Goal: Information Seeking & Learning: Learn about a topic

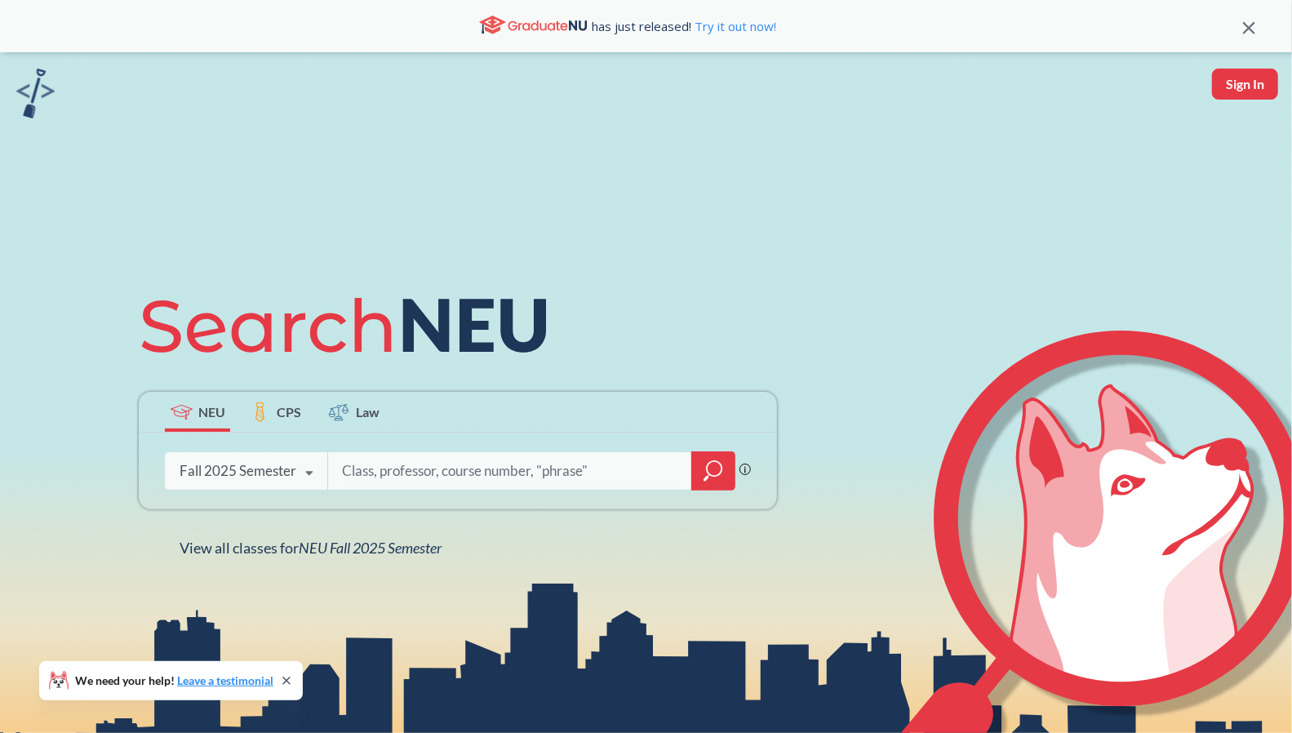
click at [292, 461] on div "Fall 2025 Semester Fall 2025 Semester Summer 2 2025 Semester Summer Full 2025 S…" at bounding box center [246, 470] width 162 height 41
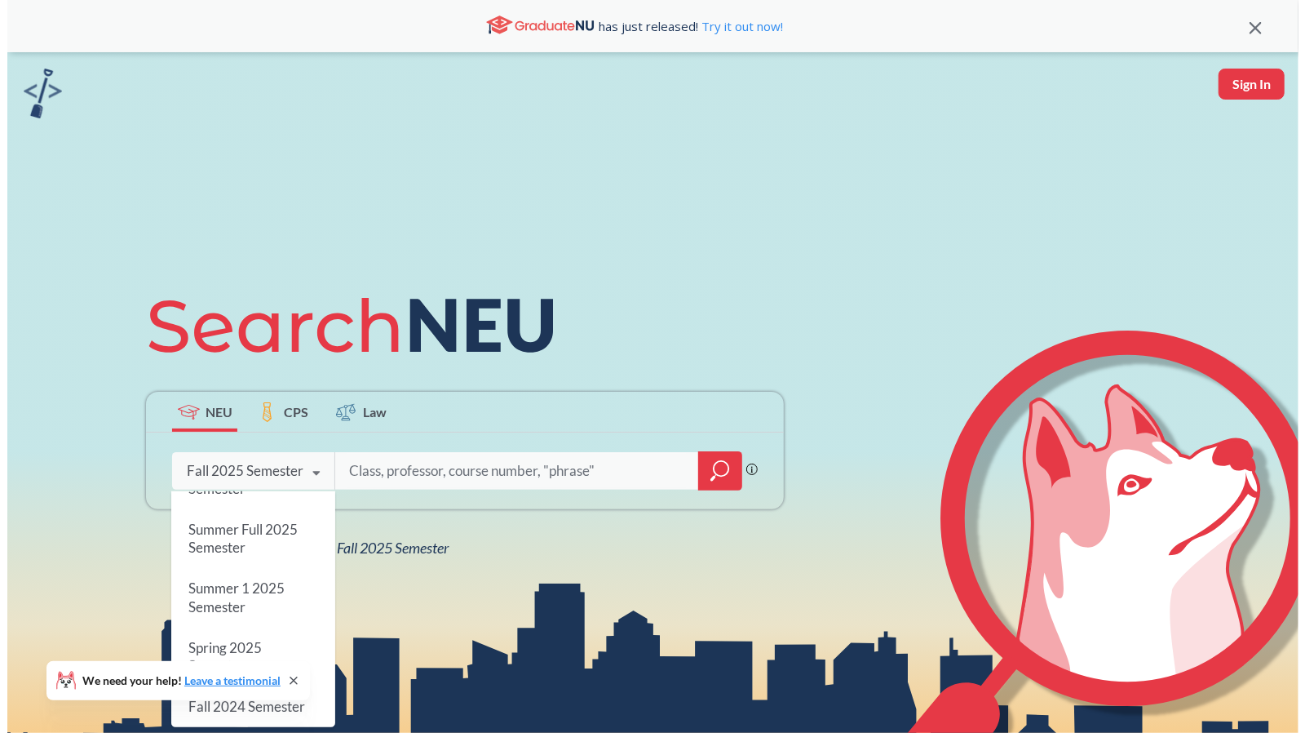
scroll to position [141, 0]
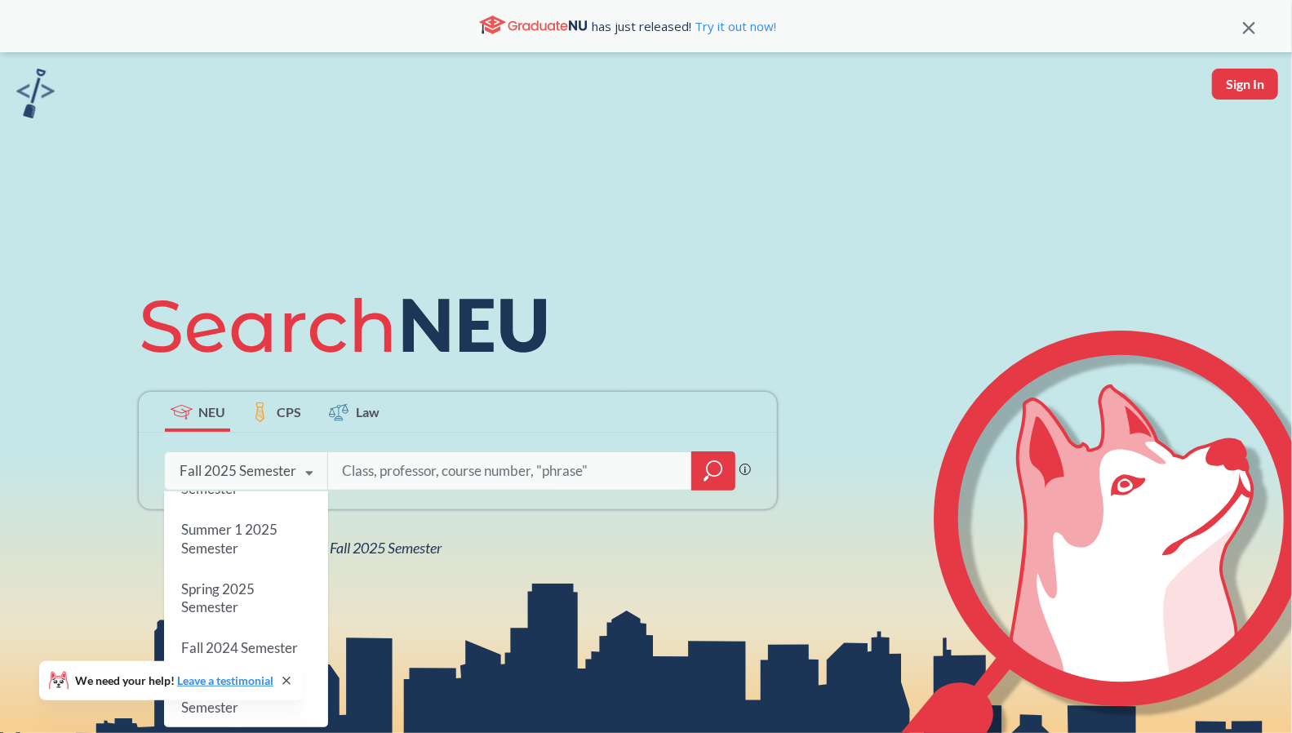
click at [255, 602] on div "Spring 2025 Semester" at bounding box center [246, 598] width 164 height 59
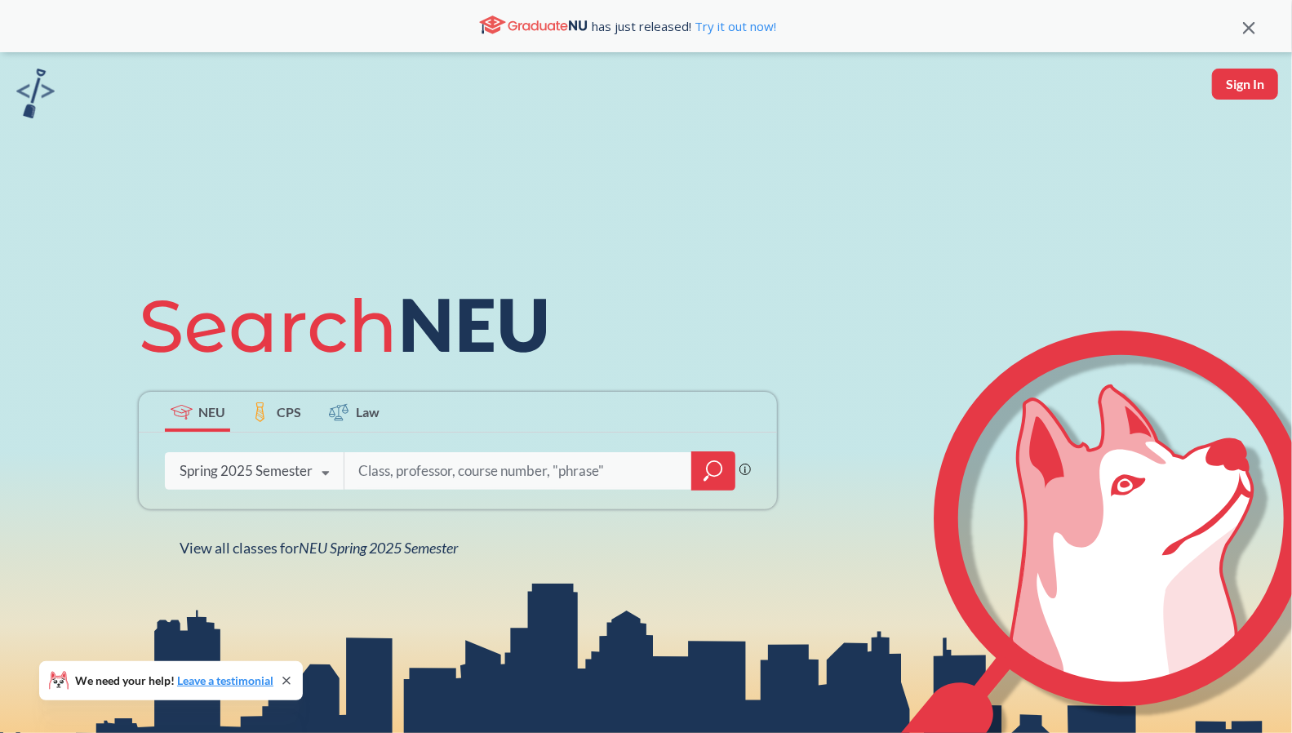
click at [697, 472] on div at bounding box center [713, 470] width 44 height 39
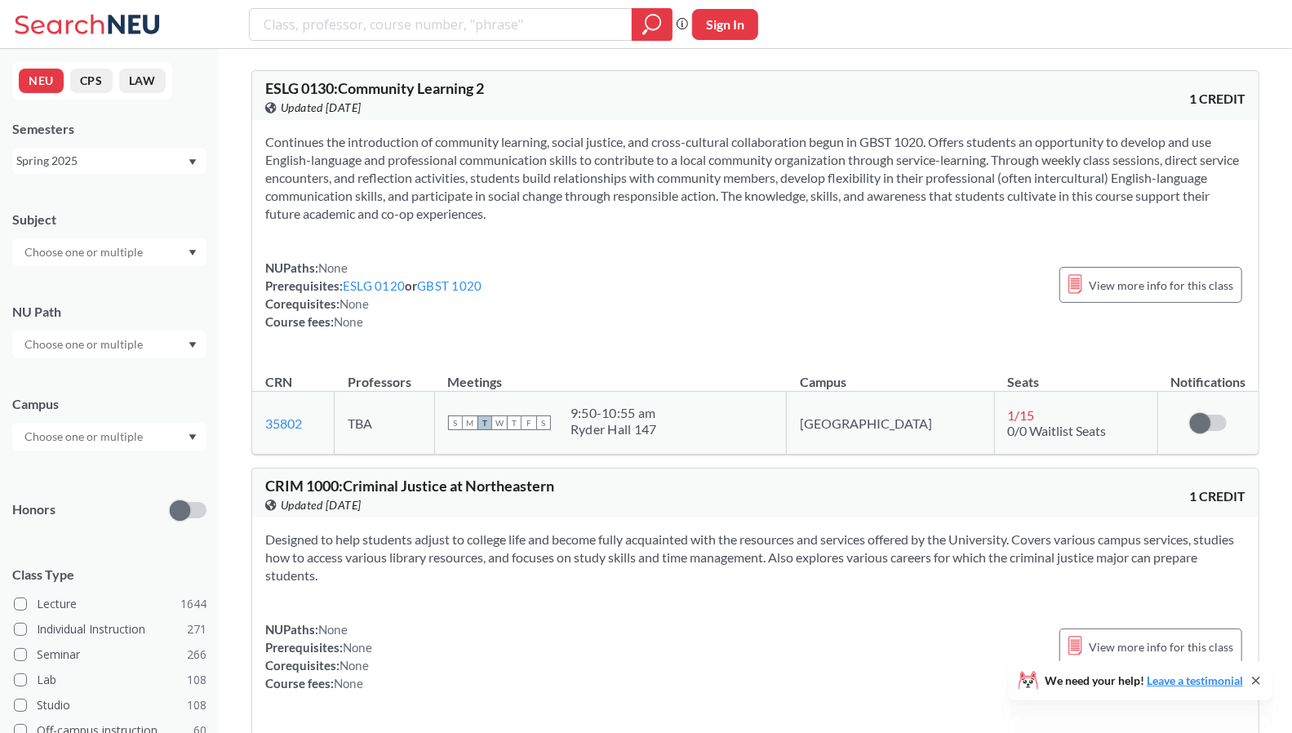
click at [83, 250] on input "text" at bounding box center [84, 252] width 137 height 20
type input "math"
click at [80, 291] on p "Mathematics" at bounding box center [113, 298] width 184 height 16
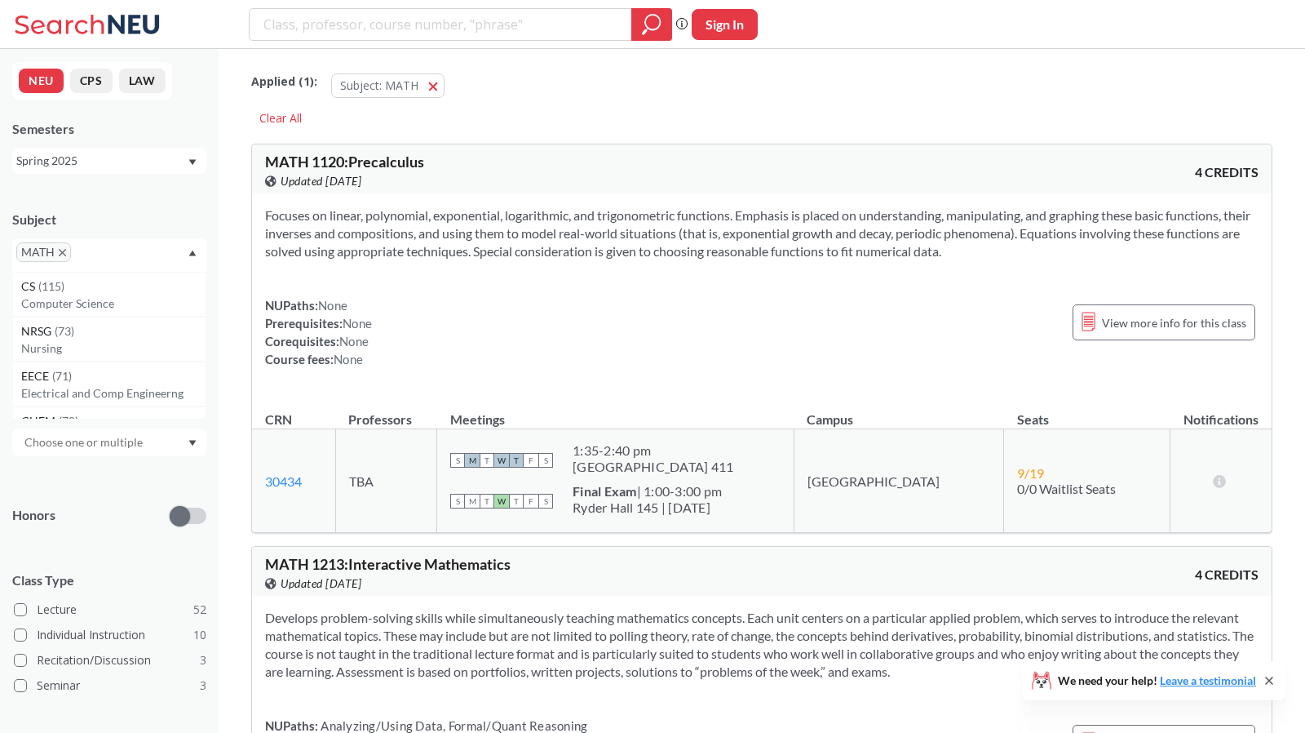
scroll to position [125, 0]
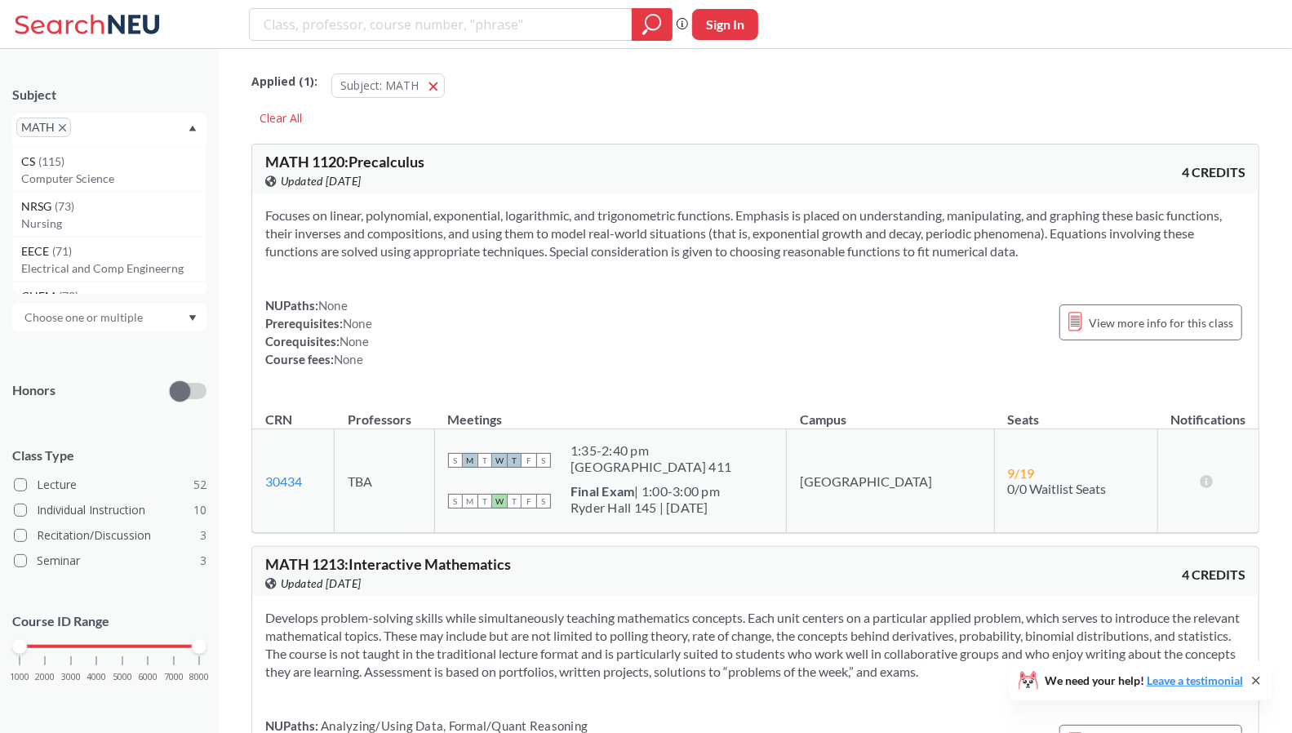
click at [54, 645] on div at bounding box center [110, 646] width 180 height 3
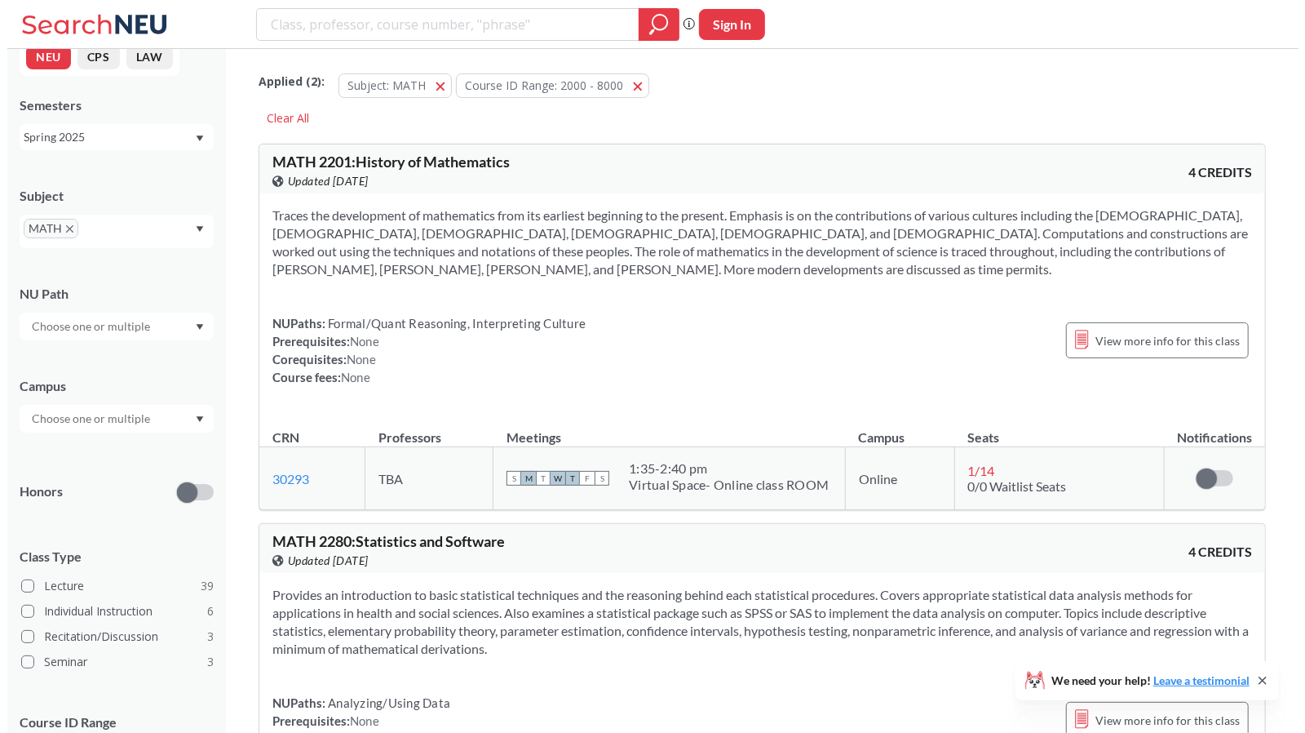
scroll to position [125, 0]
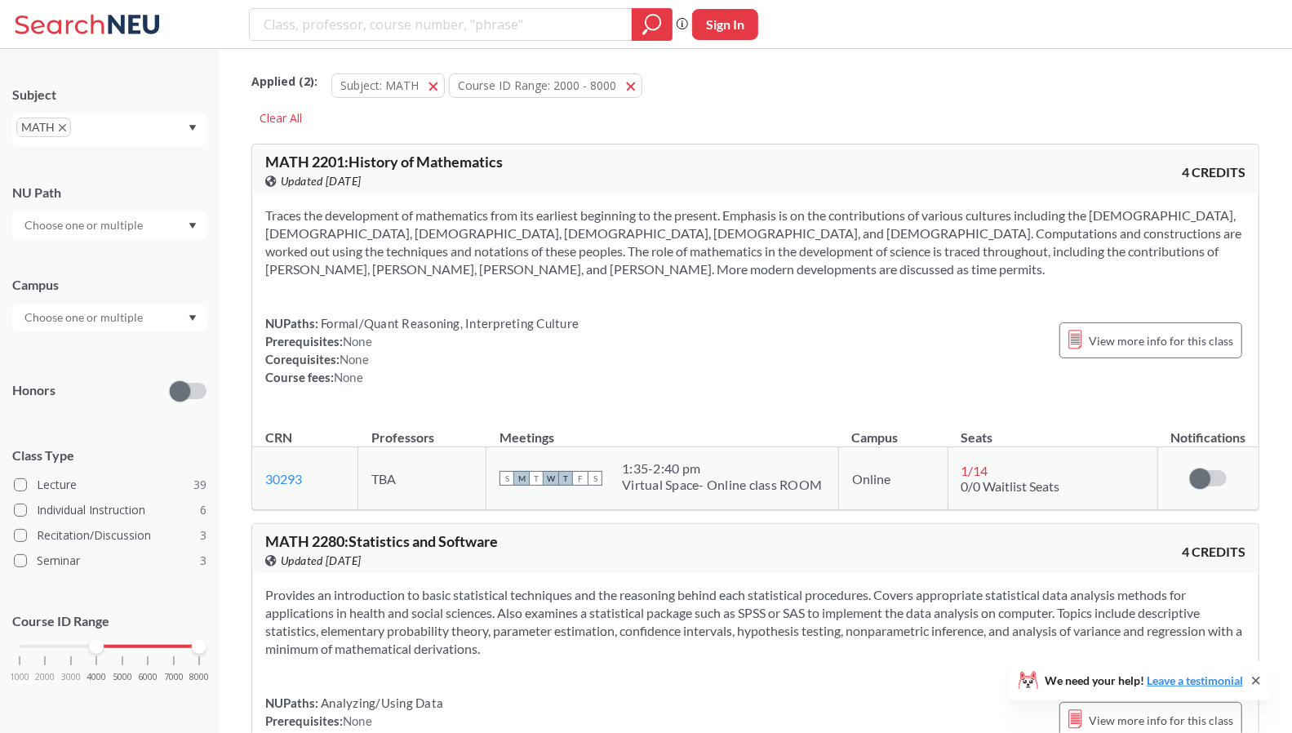
drag, startPoint x: 50, startPoint y: 645, endPoint x: 91, endPoint y: 645, distance: 41.6
click at [91, 645] on div at bounding box center [96, 646] width 15 height 15
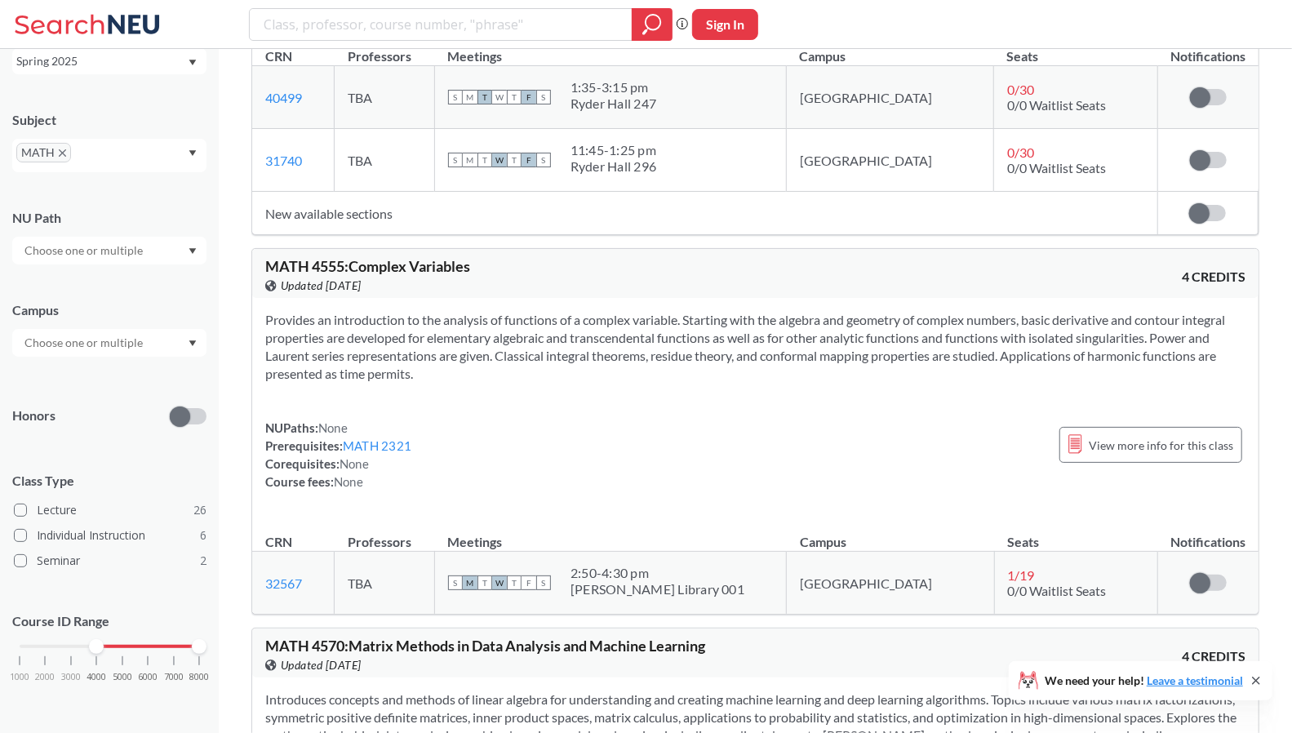
scroll to position [1462, 0]
